Goal: Go to known website: Access a specific website the user already knows

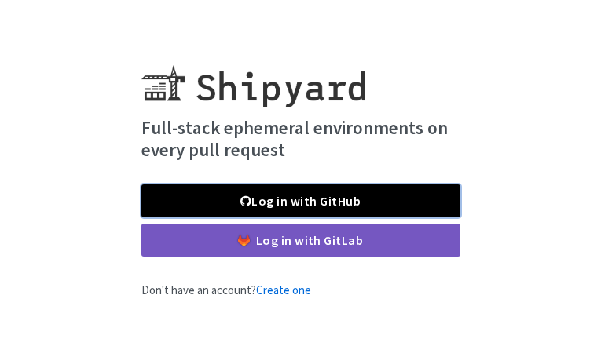
click at [401, 201] on link "Log in with GitHub" at bounding box center [300, 201] width 319 height 33
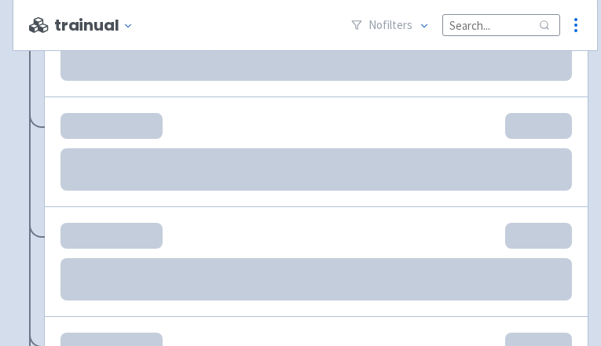
scroll to position [1760, 0]
